Goal: Transaction & Acquisition: Obtain resource

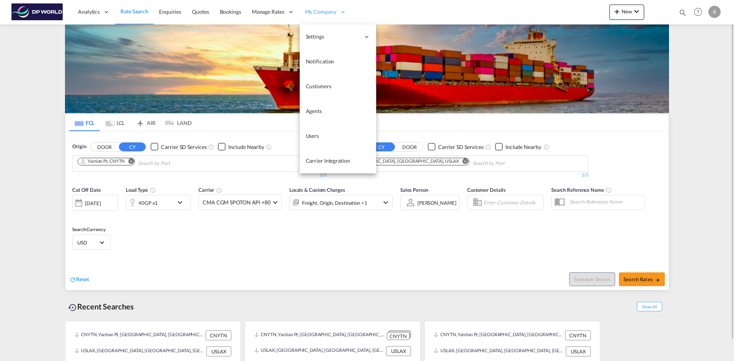
click at [319, 15] on span "My Company" at bounding box center [320, 12] width 31 height 8
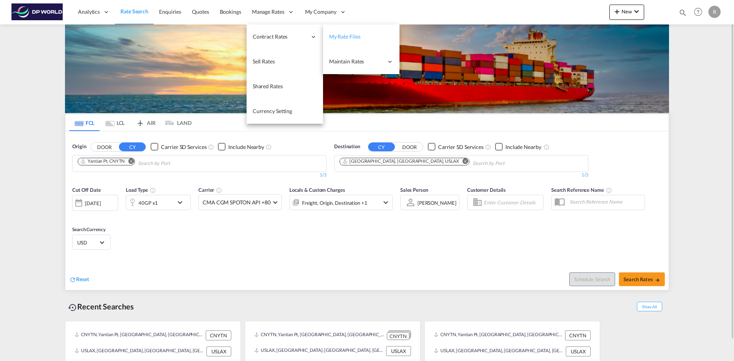
click at [363, 37] on link "My Rate Files" at bounding box center [361, 36] width 76 height 25
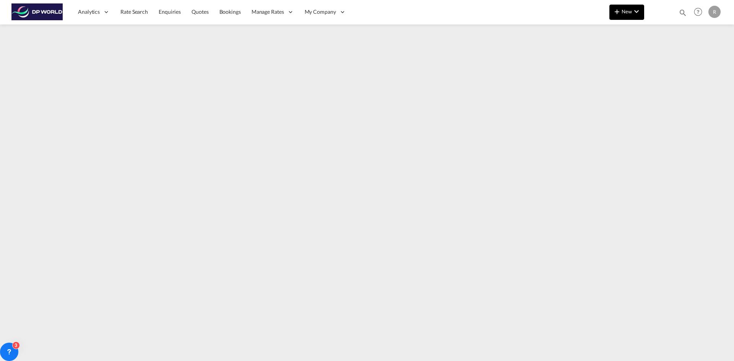
click at [632, 15] on md-icon "icon-chevron-down" at bounding box center [636, 11] width 9 height 9
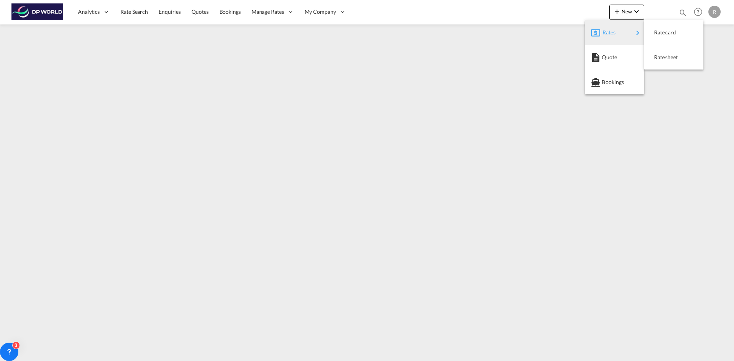
click at [632, 29] on div "Rates" at bounding box center [617, 32] width 31 height 19
click at [657, 30] on span "Ratecard" at bounding box center [658, 32] width 8 height 15
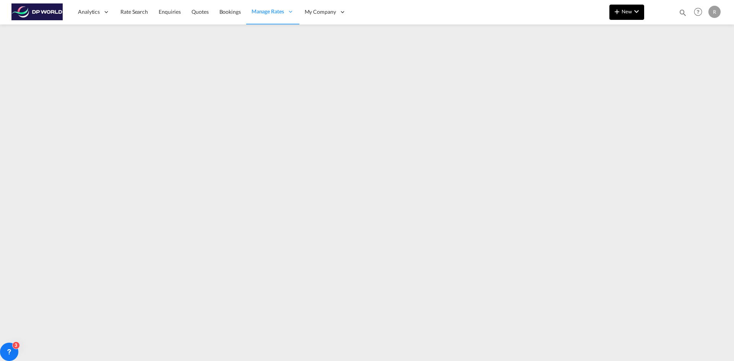
click at [618, 8] on md-icon "icon-plus 400-fg" at bounding box center [616, 11] width 9 height 9
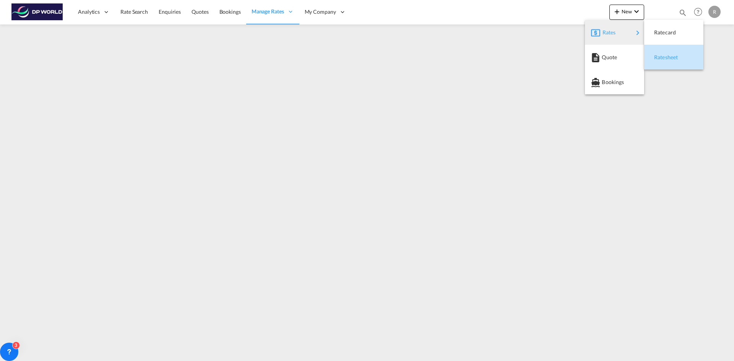
click at [661, 66] on div "Ratesheet" at bounding box center [668, 57] width 28 height 19
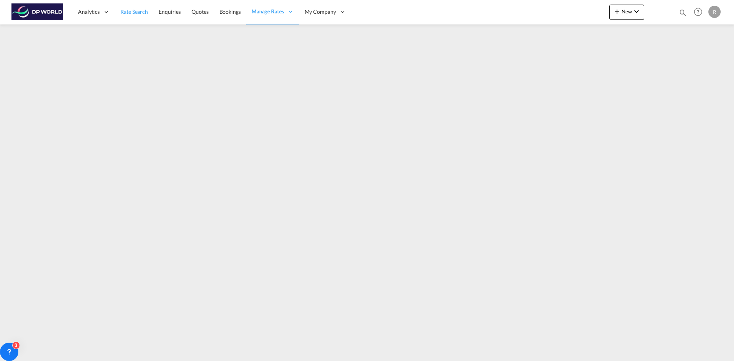
drag, startPoint x: 132, startPoint y: 11, endPoint x: 118, endPoint y: 19, distance: 15.9
click at [132, 11] on span "Rate Search" at bounding box center [134, 11] width 28 height 6
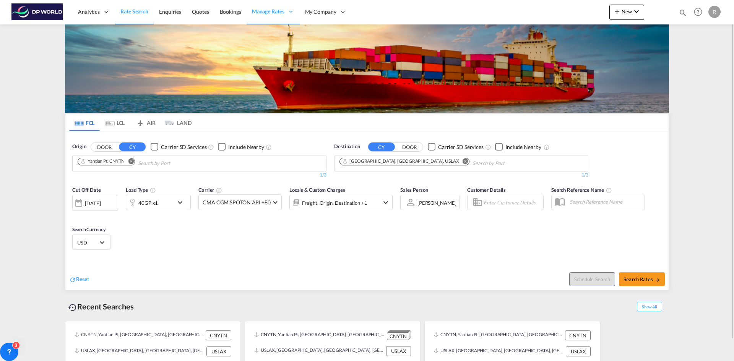
click at [133, 162] on md-icon "Remove" at bounding box center [131, 161] width 6 height 6
click at [133, 160] on input "Chips input." at bounding box center [114, 163] width 73 height 12
type input "[GEOGRAPHIC_DATA]"
click at [110, 182] on div "[GEOGRAPHIC_DATA] , [GEOGRAPHIC_DATA] [GEOGRAPHIC_DATA] USOAK" at bounding box center [136, 184] width 145 height 28
click at [462, 161] on md-icon "Remove" at bounding box center [465, 161] width 6 height 6
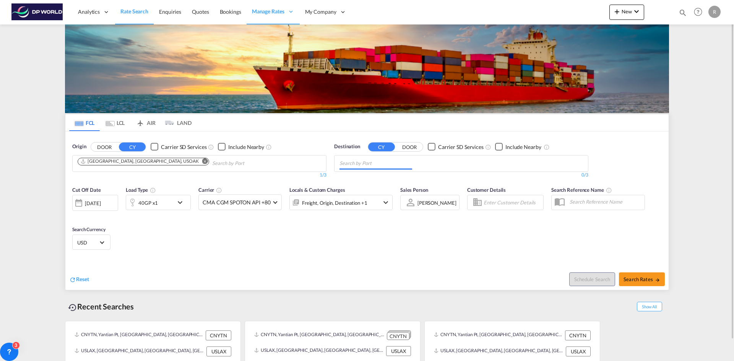
click at [401, 161] on input "Chips input." at bounding box center [375, 163] width 73 height 12
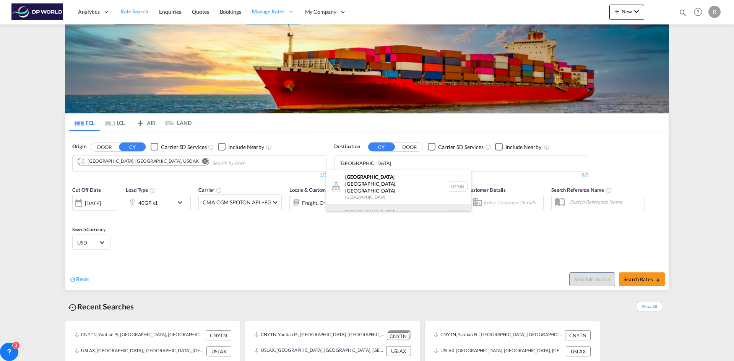
type input "[GEOGRAPHIC_DATA]"
click at [370, 204] on div "[GEOGRAPHIC_DATA] [GEOGRAPHIC_DATA] NLRTM" at bounding box center [398, 215] width 145 height 23
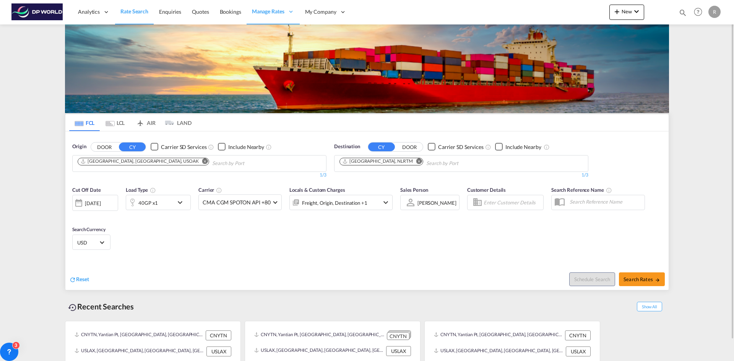
click at [101, 203] on div "[DATE]" at bounding box center [93, 203] width 16 height 7
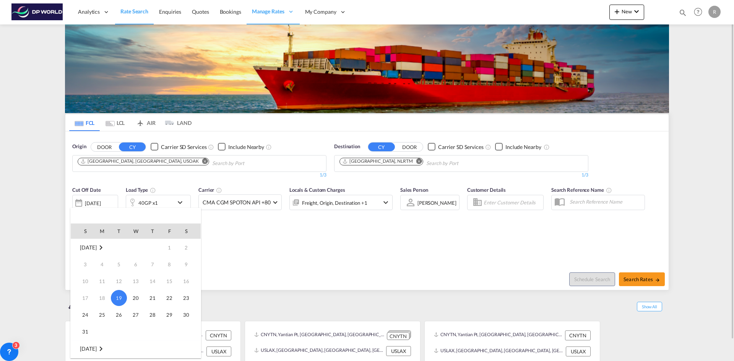
click at [154, 297] on span "21" at bounding box center [152, 297] width 15 height 15
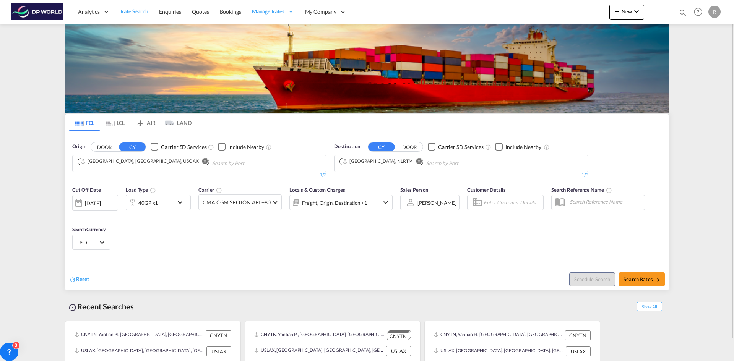
click at [652, 290] on div "Schedule Search Search Rates" at bounding box center [519, 275] width 300 height 29
click at [647, 283] on button "Search Rates" at bounding box center [642, 279] width 46 height 14
type input "USOAK to NLRTM / [DATE]"
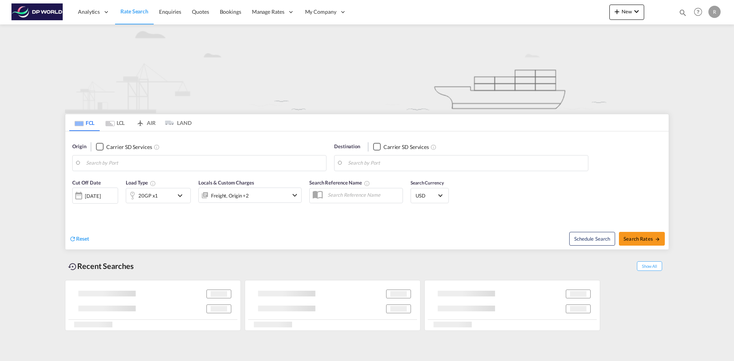
type input "[GEOGRAPHIC_DATA], [GEOGRAPHIC_DATA], USOAK"
type input "[GEOGRAPHIC_DATA], NLRTM"
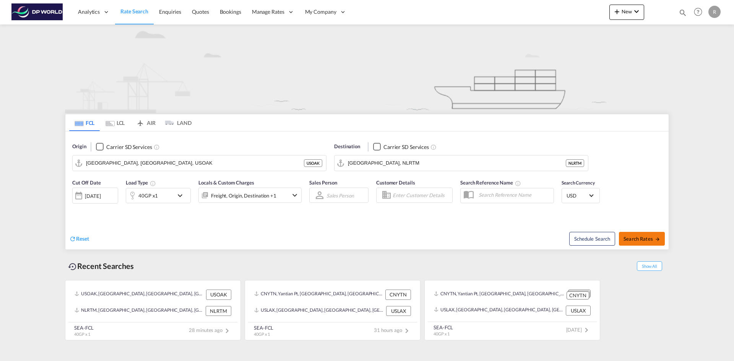
click at [654, 235] on button "Search Rates" at bounding box center [642, 239] width 46 height 14
type input "USOAK to NLRTM / [DATE]"
